Goal: Task Accomplishment & Management: Manage account settings

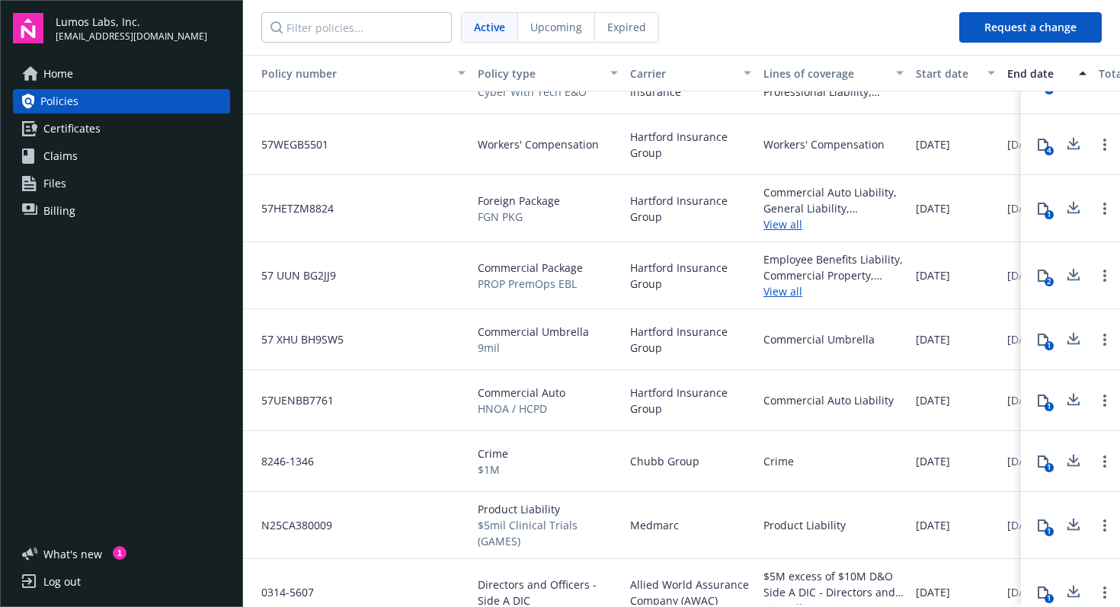
scroll to position [40, 0]
click at [78, 132] on span "Certificates" at bounding box center [71, 129] width 57 height 24
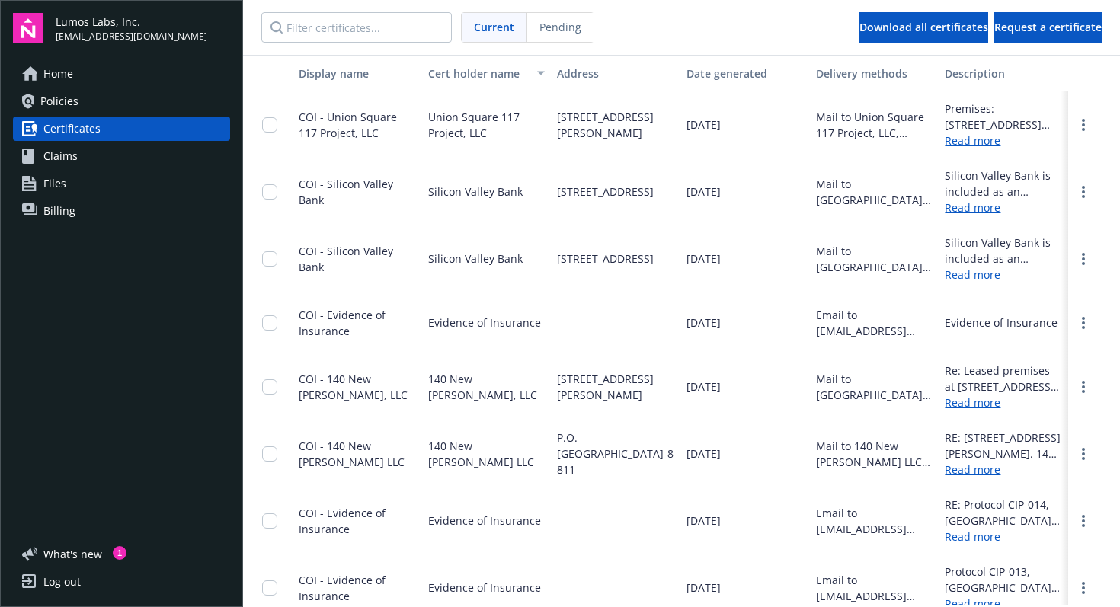
scroll to position [17, 0]
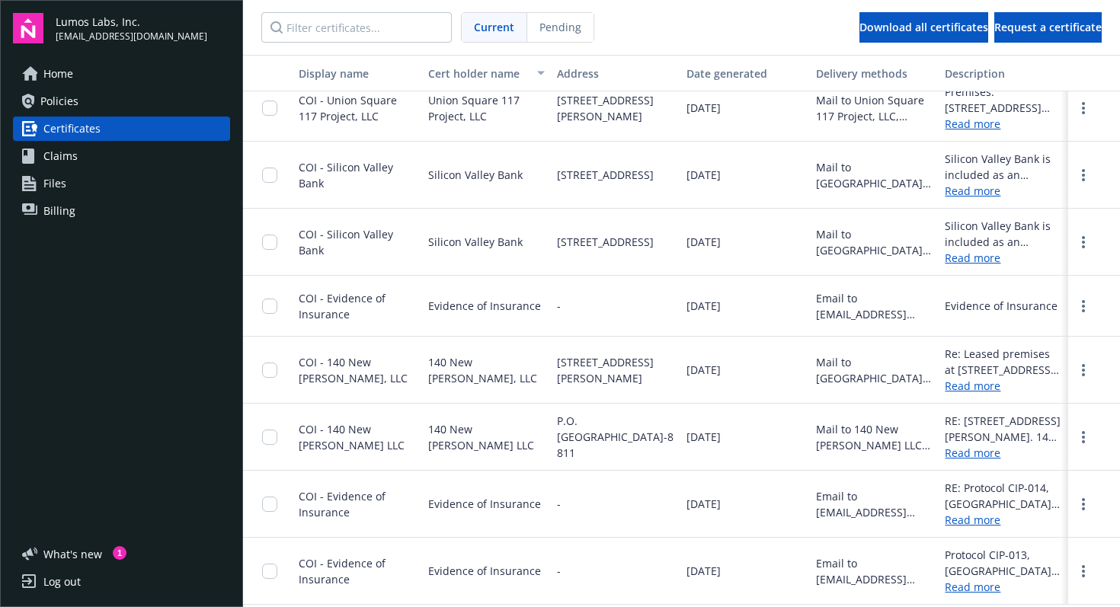
click at [40, 95] on span "Policies" at bounding box center [59, 101] width 38 height 24
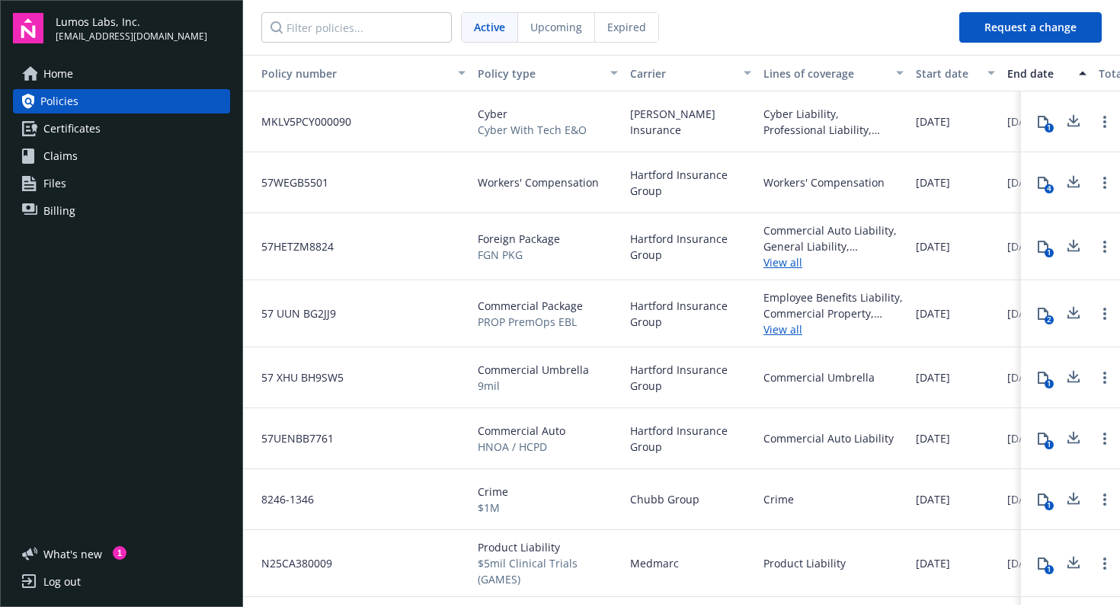
click at [59, 82] on span "Home" at bounding box center [58, 74] width 30 height 24
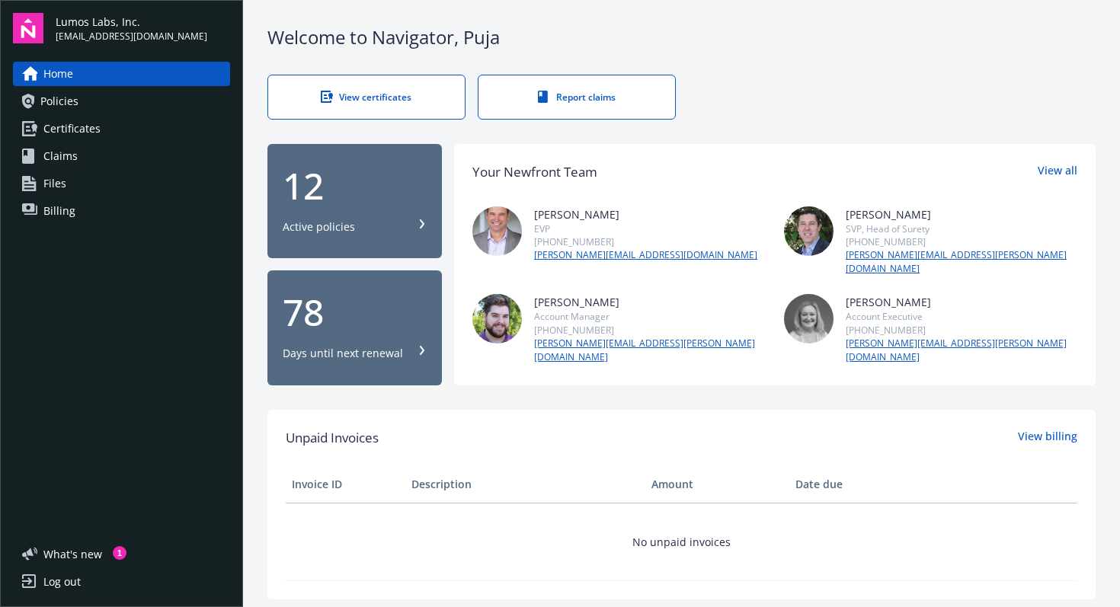
click at [55, 210] on span "Billing" at bounding box center [59, 211] width 32 height 24
